Goal: Task Accomplishment & Management: Use online tool/utility

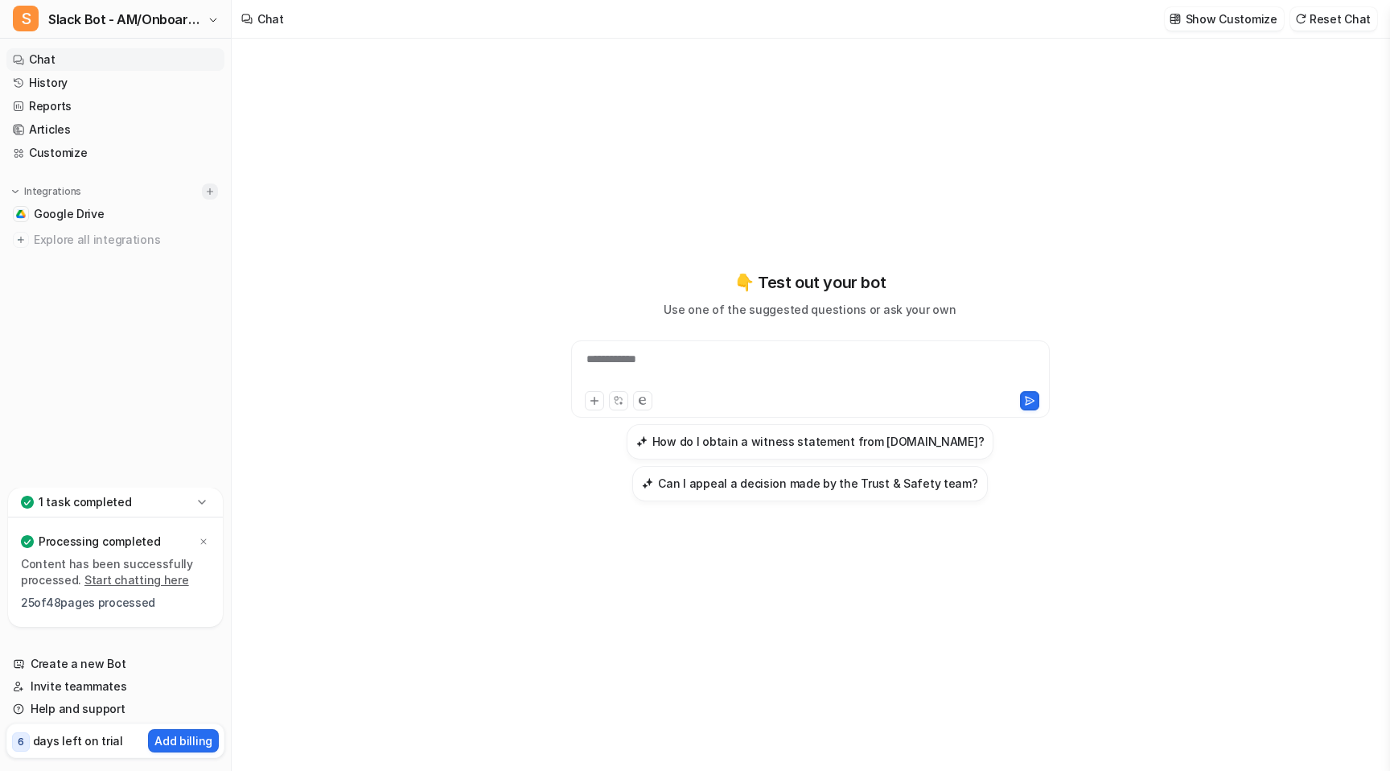
click at [213, 186] on img at bounding box center [209, 191] width 11 height 11
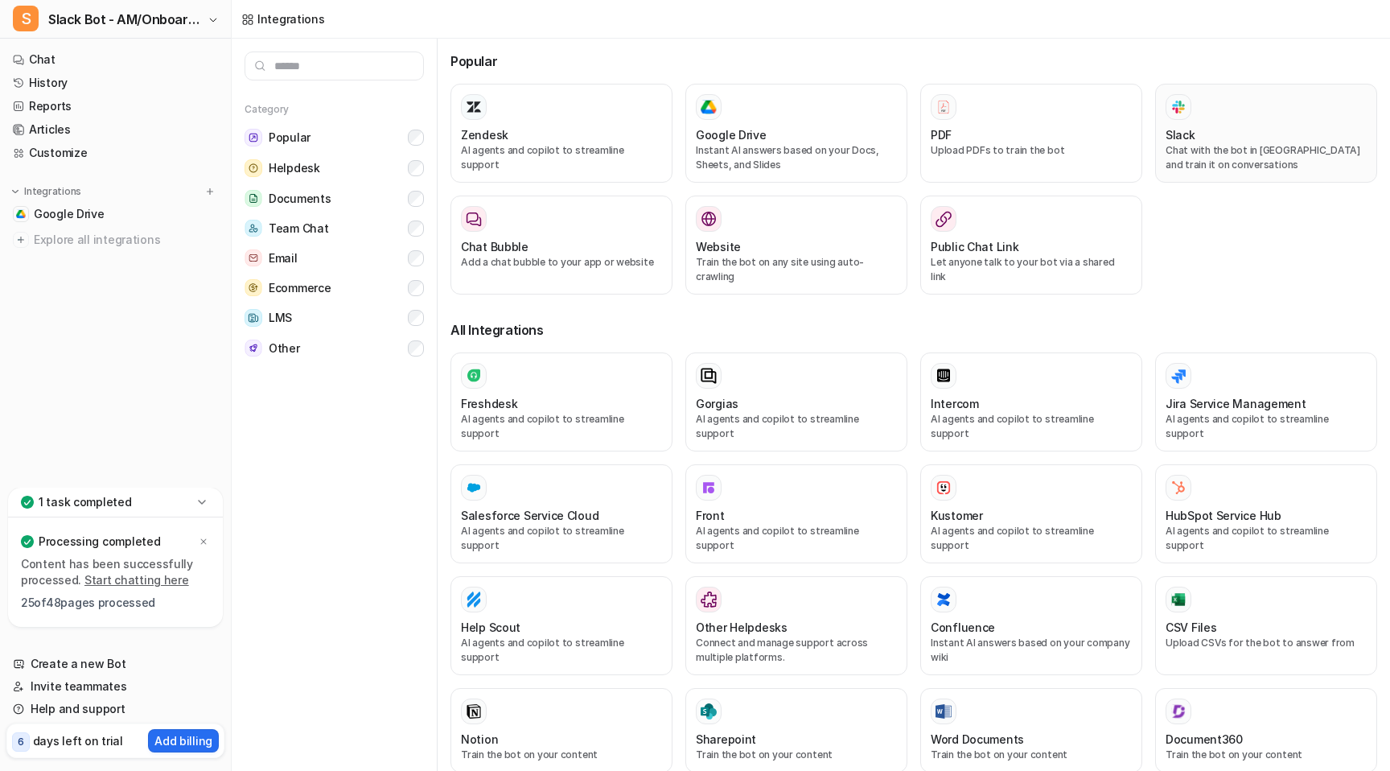
click at [1219, 141] on div "Slack" at bounding box center [1266, 134] width 201 height 17
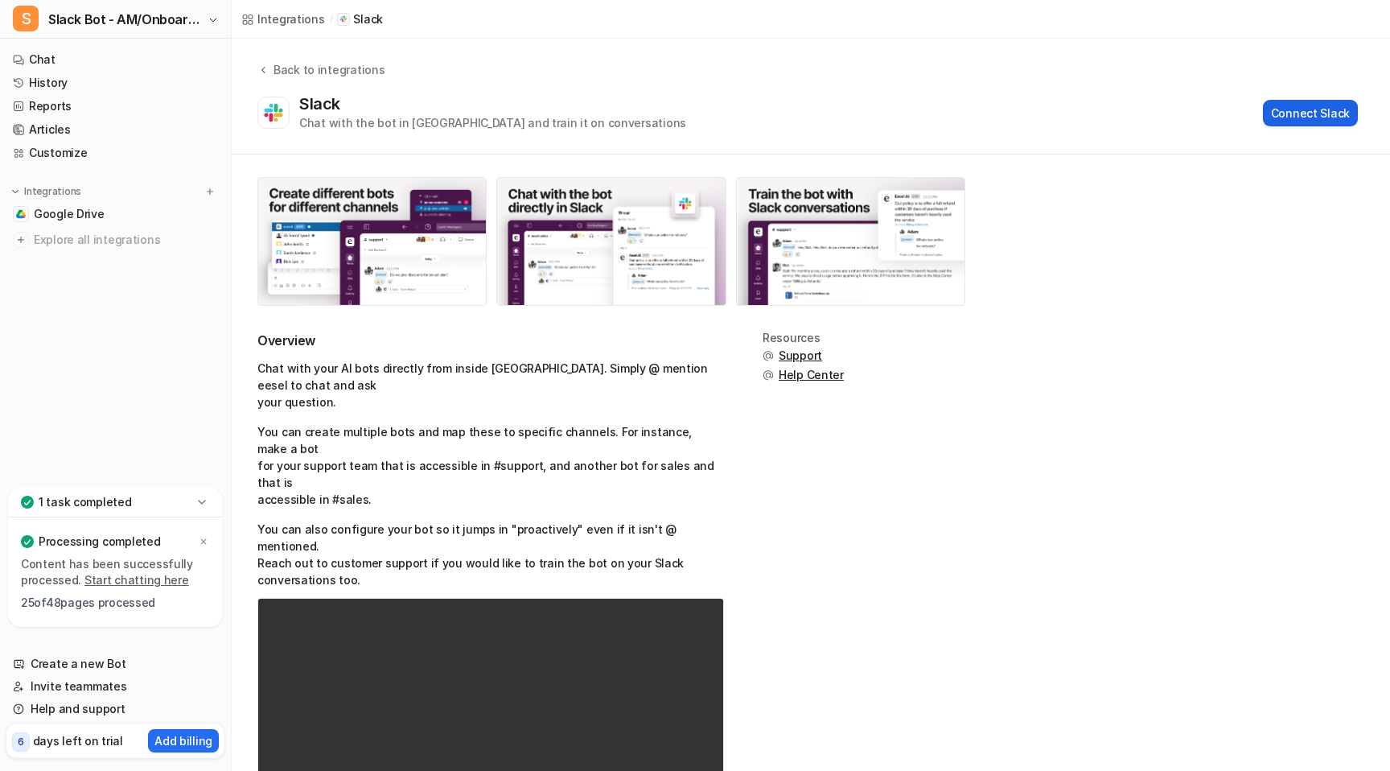
click at [1312, 107] on button "Connect Slack" at bounding box center [1310, 113] width 95 height 27
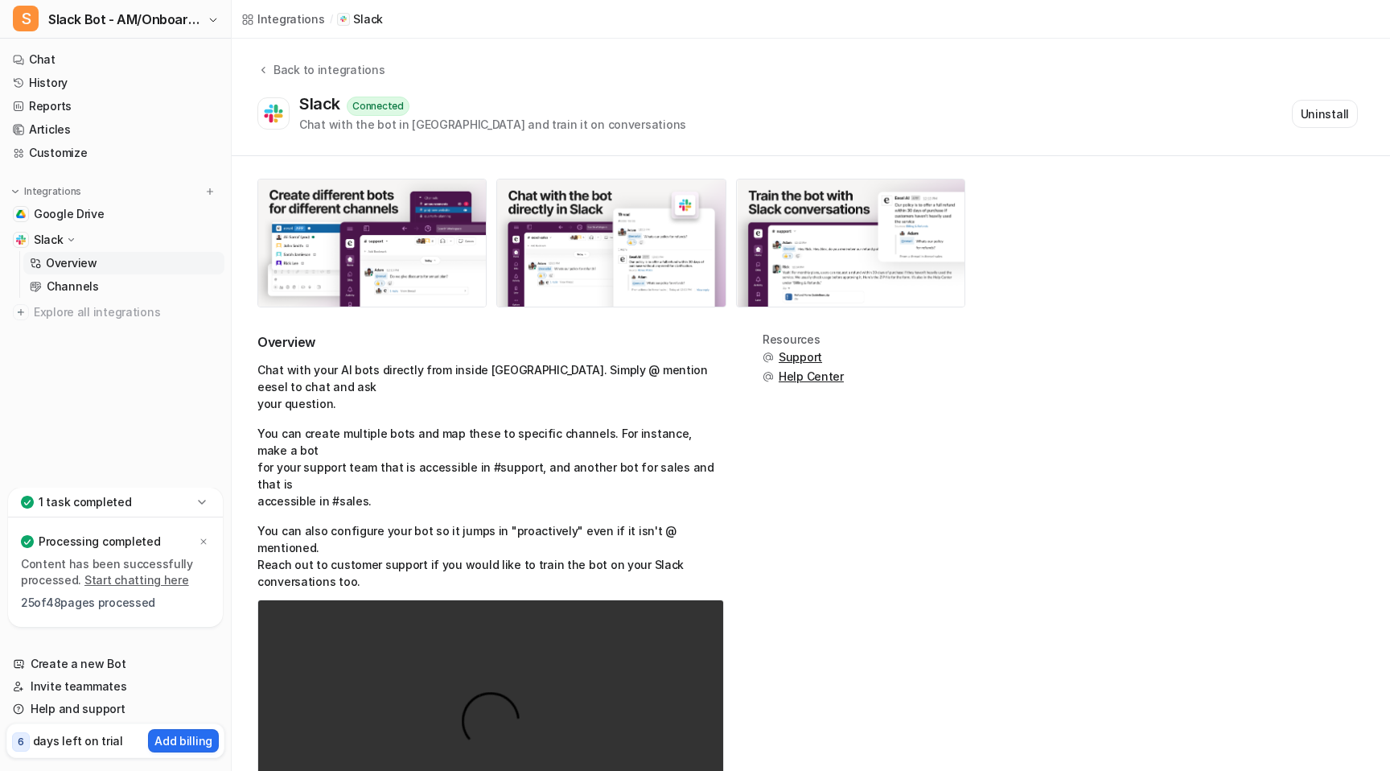
scroll to position [65, 0]
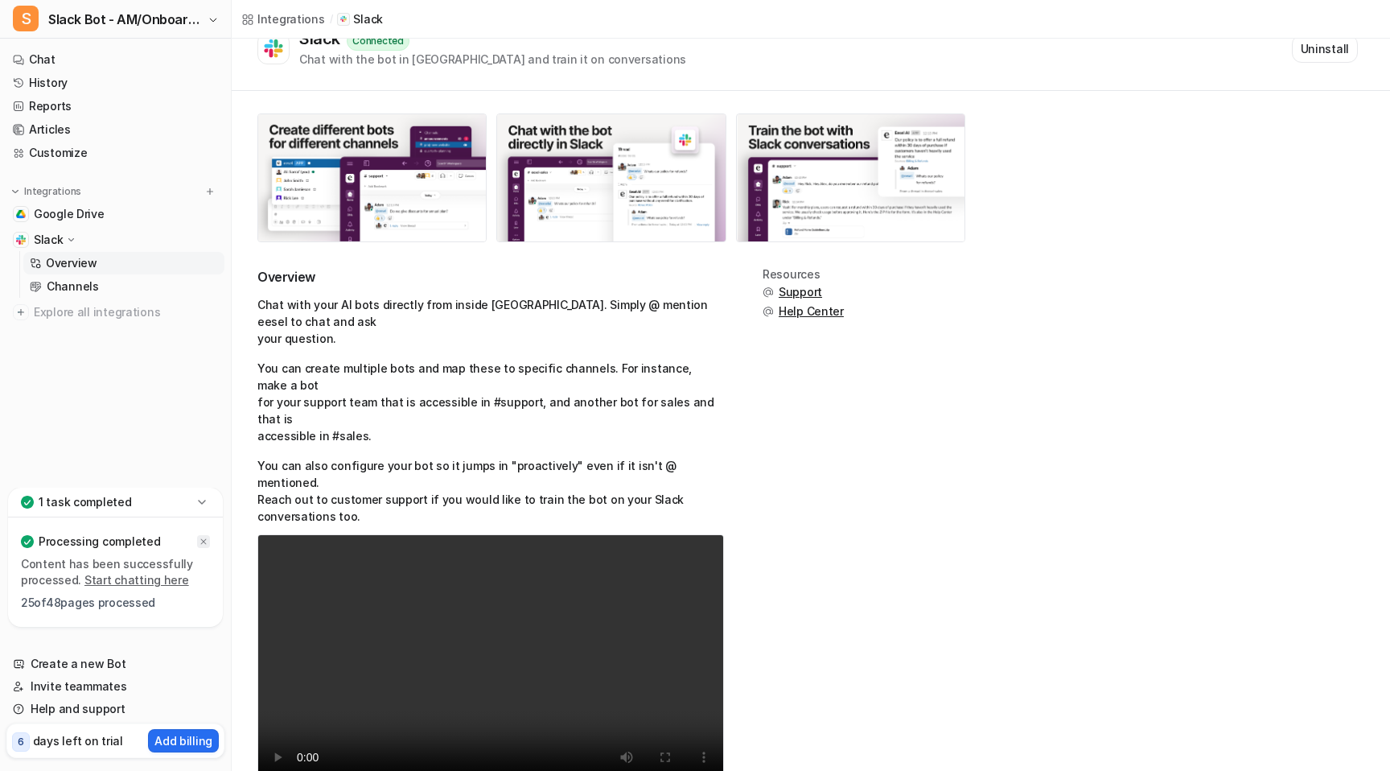
click at [205, 537] on icon at bounding box center [204, 542] width 10 height 10
click at [125, 280] on link "Channels" at bounding box center [123, 286] width 201 height 23
click at [130, 286] on link "Channels" at bounding box center [123, 286] width 201 height 23
